Goal: Ask a question: Seek information or help from site administrators or community

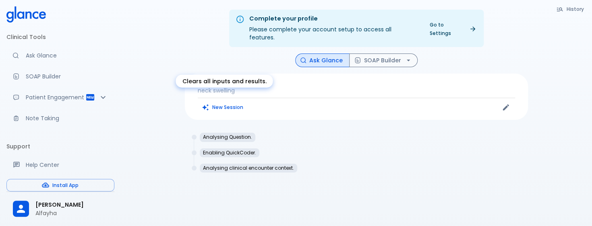
click at [235, 101] on button "New Session" at bounding box center [223, 107] width 50 height 12
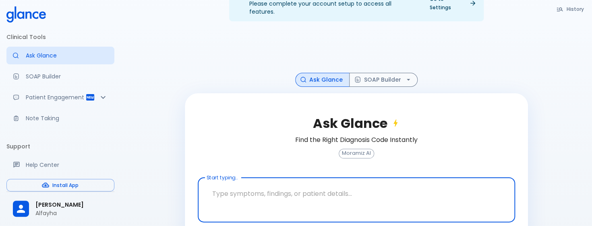
scroll to position [40, 0]
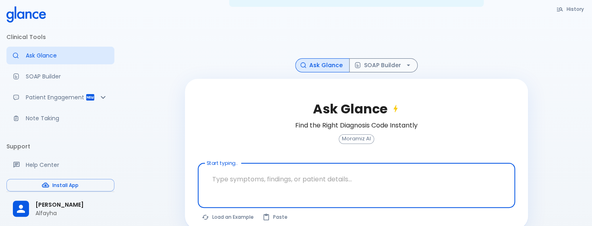
click at [241, 168] on textarea "Start typing..." at bounding box center [356, 179] width 306 height 25
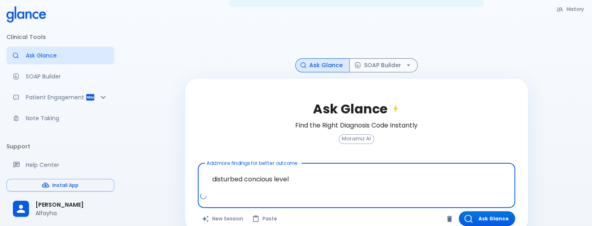
type textarea "disturbed concious level"
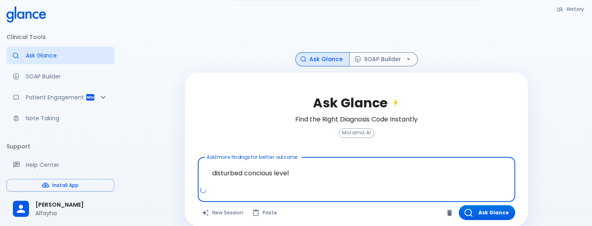
scroll to position [48, 0]
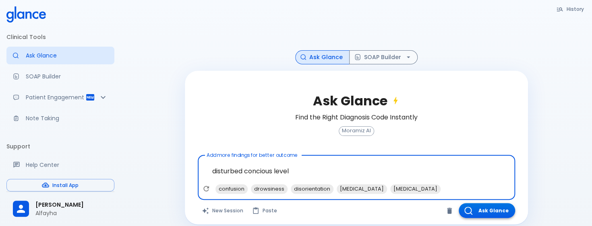
click at [476, 203] on button "Ask Glance" at bounding box center [486, 210] width 56 height 15
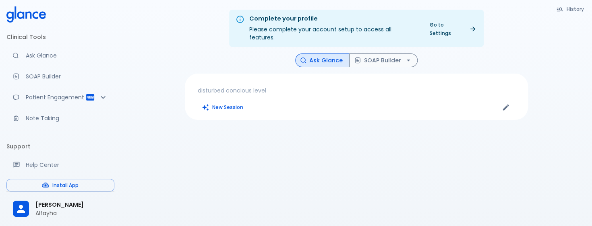
click at [279, 87] on p "disturbed concious level" at bounding box center [356, 91] width 317 height 8
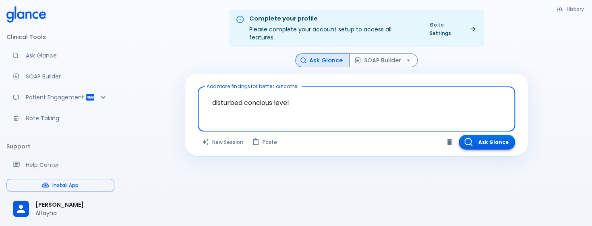
click at [480, 135] on button "Ask Glance" at bounding box center [486, 142] width 56 height 15
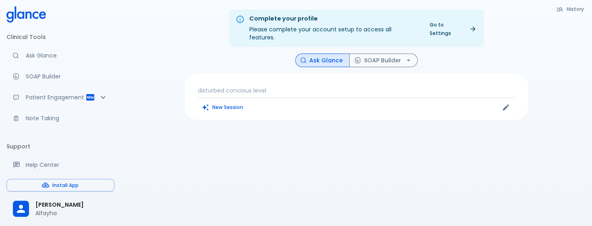
click at [286, 74] on div "disturbed concious level New Session" at bounding box center [356, 97] width 343 height 46
click at [282, 77] on div "disturbed concious level New Session" at bounding box center [356, 97] width 343 height 46
click at [282, 87] on p "disturbed concious level" at bounding box center [356, 91] width 317 height 8
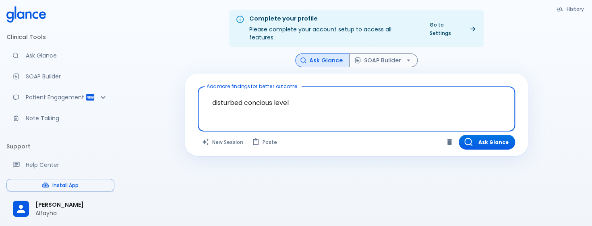
click at [309, 103] on textarea "disturbed concious level" at bounding box center [356, 102] width 306 height 25
click at [322, 54] on button "Ask Glance" at bounding box center [322, 61] width 54 height 14
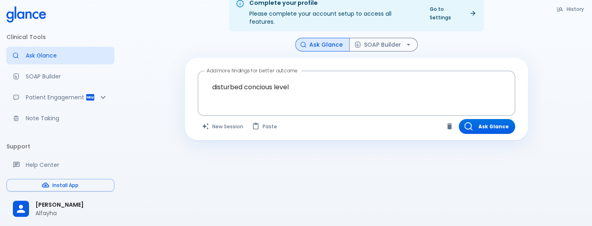
scroll to position [19, 0]
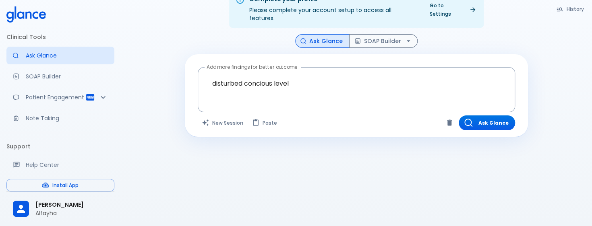
drag, startPoint x: 487, startPoint y: 113, endPoint x: 470, endPoint y: 120, distance: 17.7
click at [487, 115] on button "Ask Glance" at bounding box center [486, 122] width 56 height 15
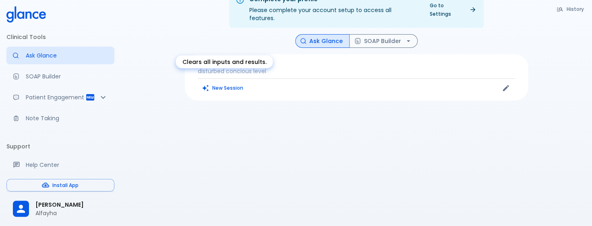
click at [255, 68] on div "Clears all inputs and results." at bounding box center [224, 64] width 99 height 19
click at [278, 67] on p "disturbed concious level" at bounding box center [356, 71] width 317 height 8
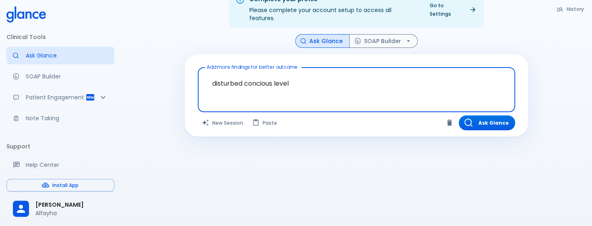
drag, startPoint x: 299, startPoint y: 78, endPoint x: 111, endPoint y: 89, distance: 188.6
click at [111, 89] on div "Clinical Tools Ask Glance SOAP Builder Patient Engagement Note Taking Support H…" at bounding box center [296, 103] width 592 height 245
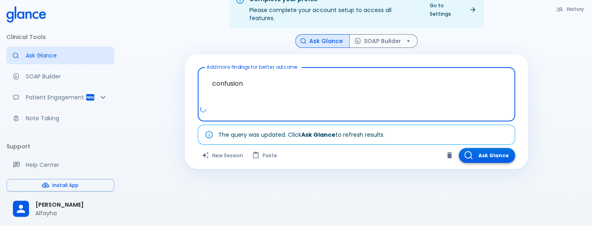
type textarea "confusion"
click at [497, 148] on button "Ask Glance" at bounding box center [486, 155] width 56 height 15
